Goal: Transaction & Acquisition: Purchase product/service

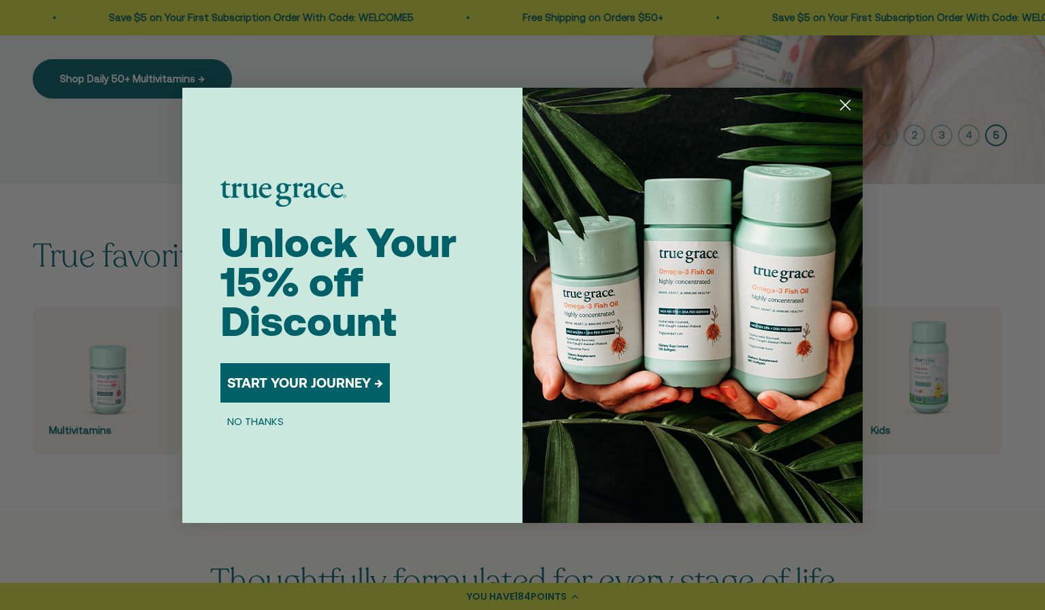
click at [851, 101] on circle "Close dialog" at bounding box center [845, 104] width 22 height 22
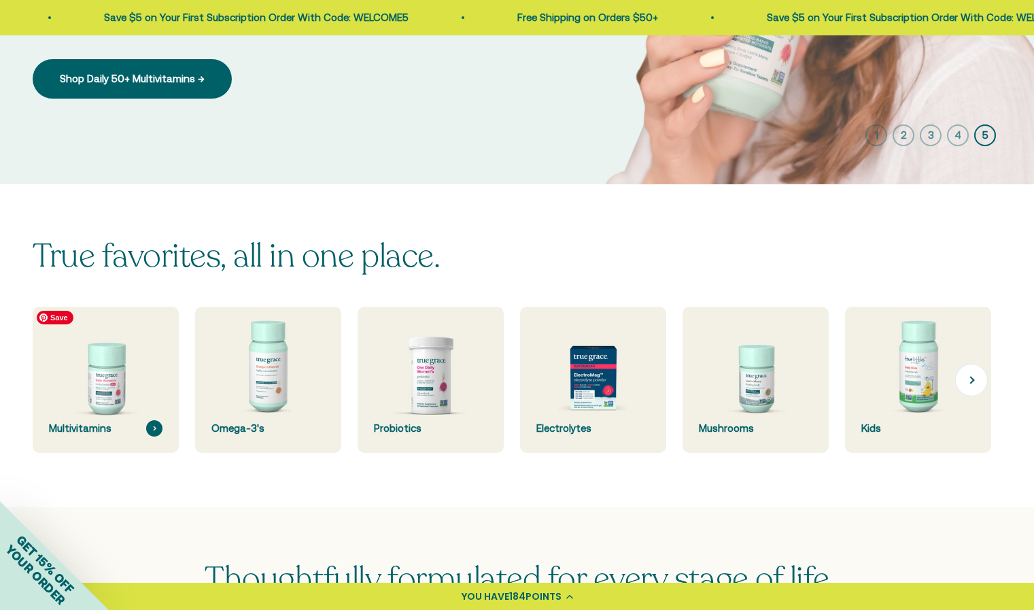
click at [85, 416] on img at bounding box center [106, 380] width 155 height 155
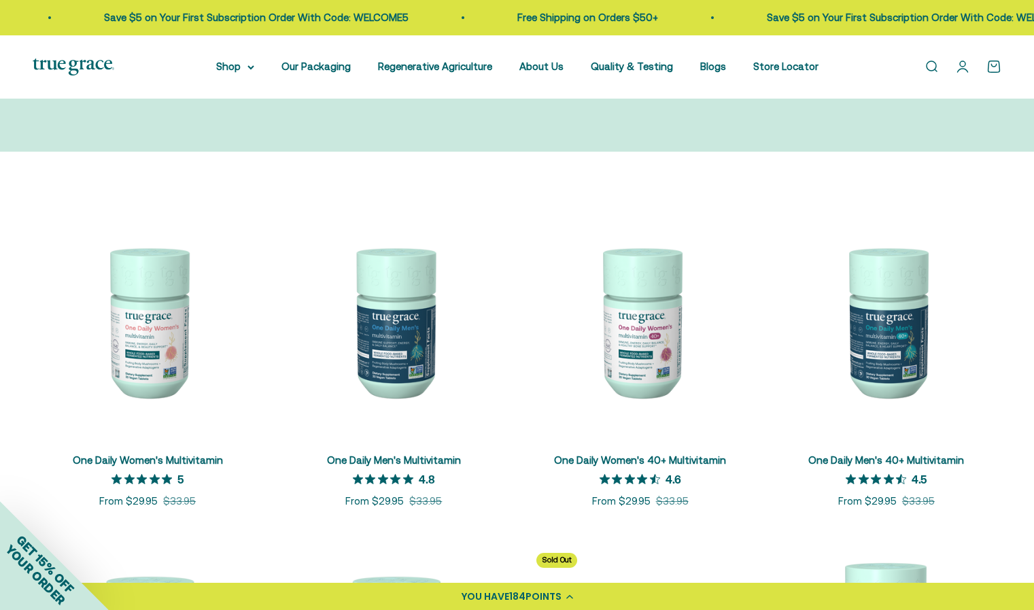
click at [394, 464] on link "One Daily Men's Multivitamin" at bounding box center [394, 460] width 134 height 12
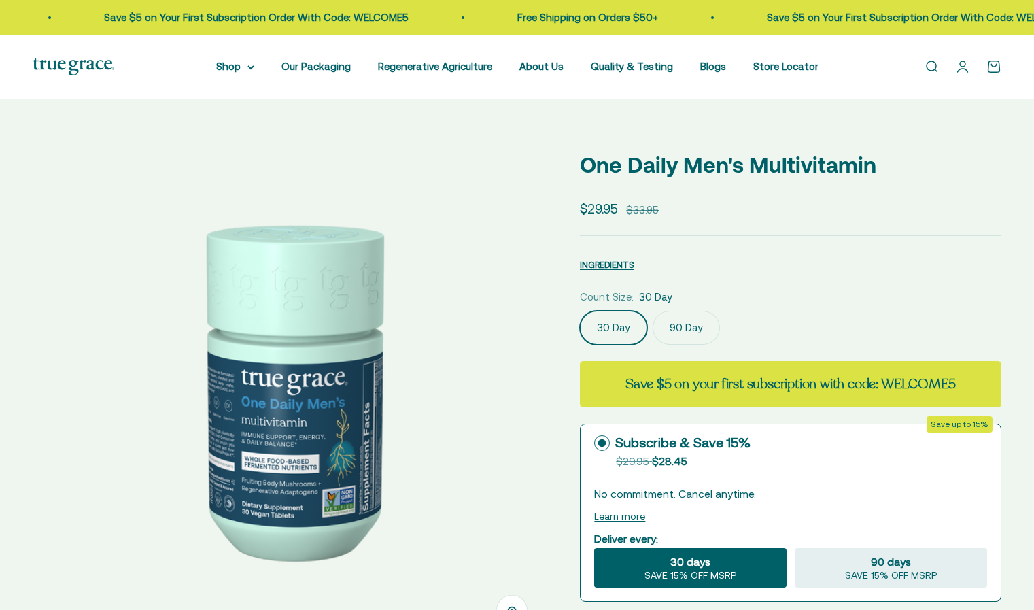
click at [674, 323] on label "90 Day" at bounding box center [686, 328] width 67 height 34
click at [580, 311] on input "90 Day" at bounding box center [579, 310] width 1 height 1
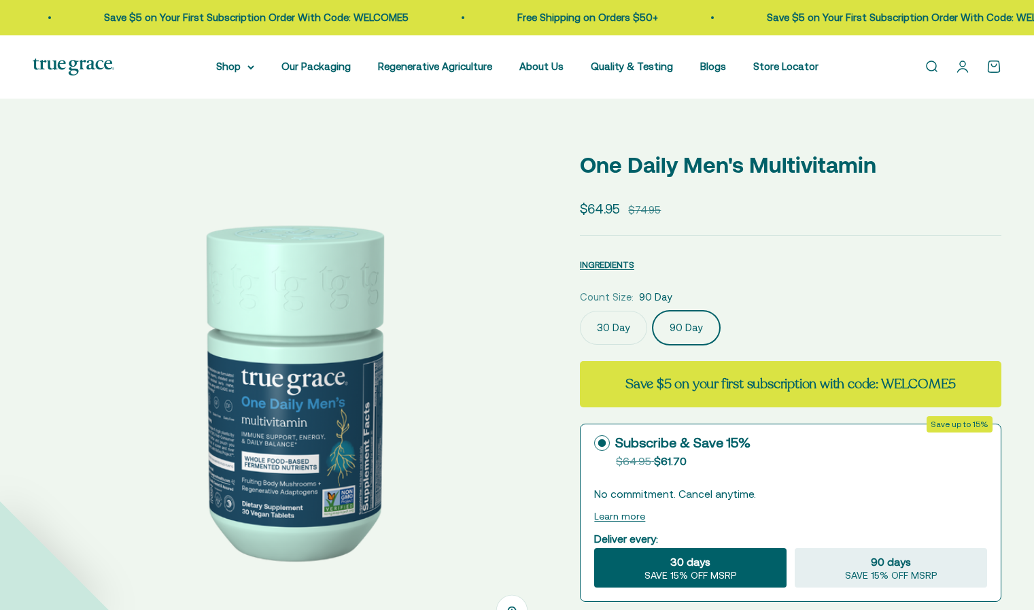
scroll to position [0, 531]
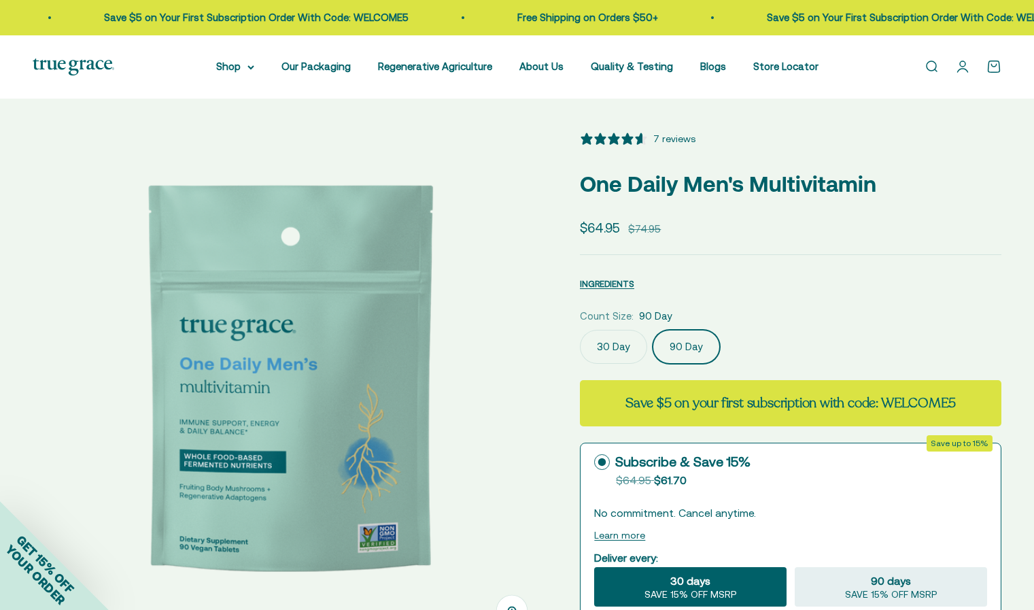
select select "3"
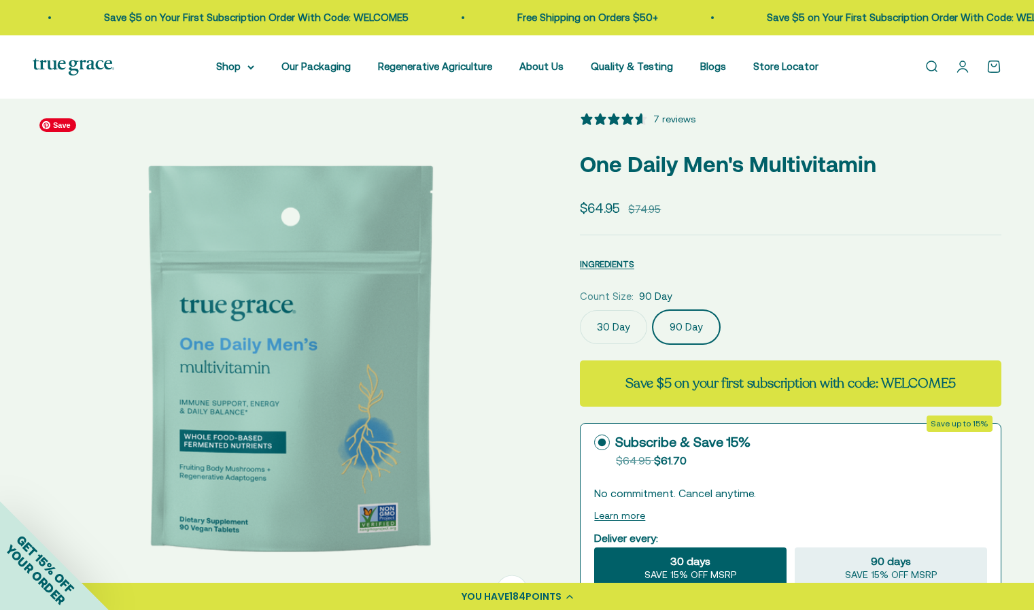
scroll to position [19, 0]
